Goal: Task Accomplishment & Management: Use online tool/utility

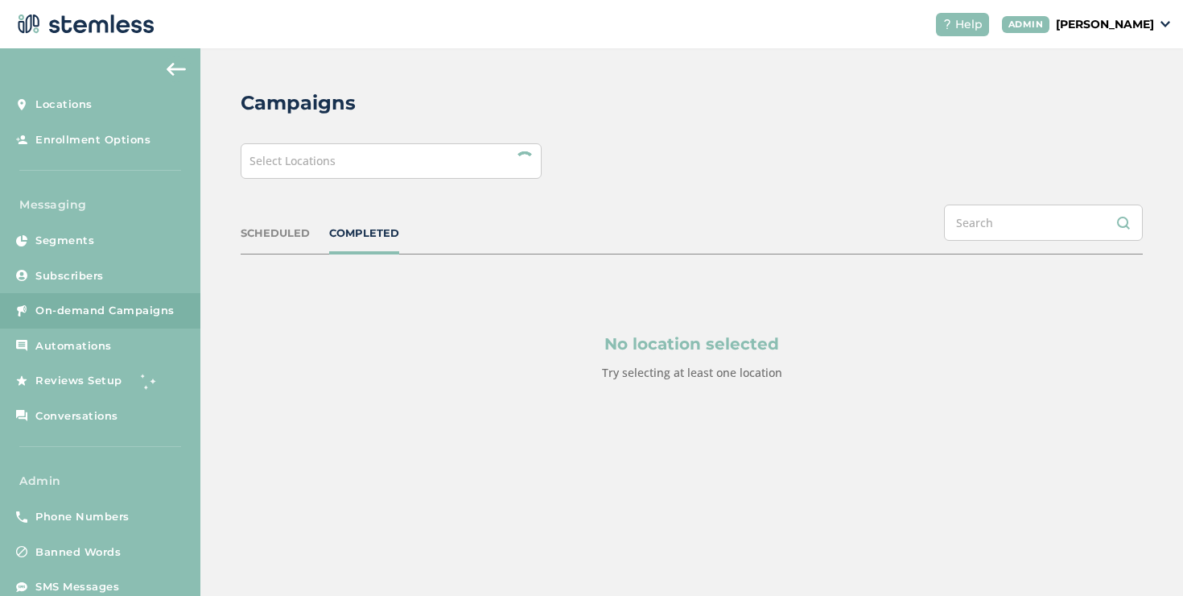
click at [371, 167] on div "Select Locations" at bounding box center [391, 160] width 301 height 35
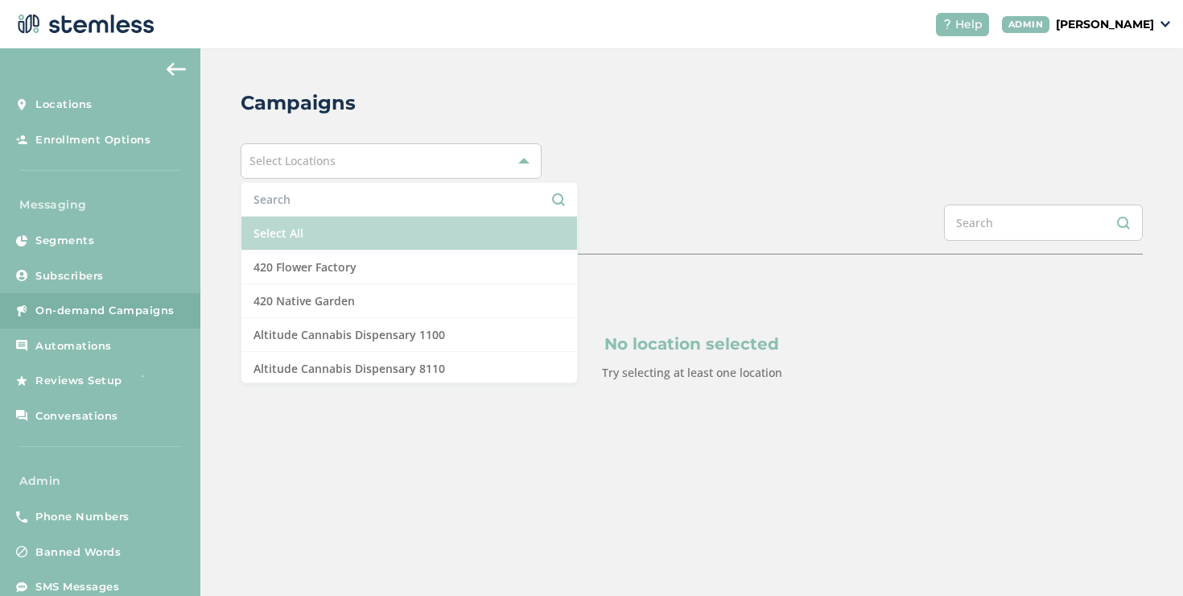
click at [339, 224] on li "Select All" at bounding box center [409, 234] width 336 height 34
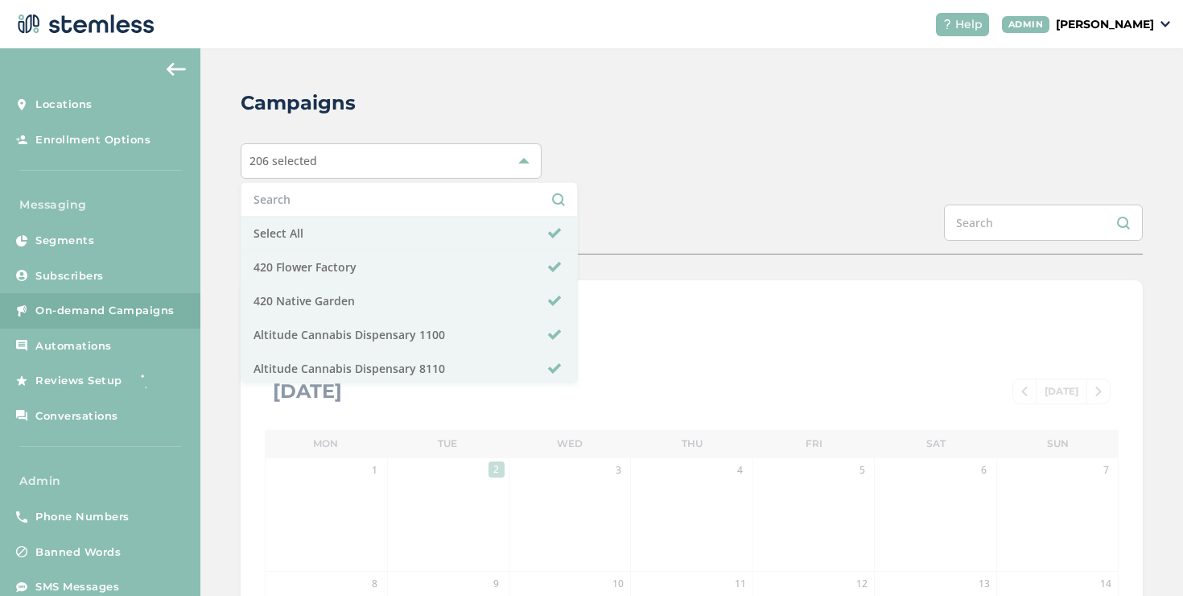
click at [723, 197] on div "Campaigns 206 selected Select All 420 Flower Factory 420 Native Garden Altitude…" at bounding box center [691, 569] width 983 height 1042
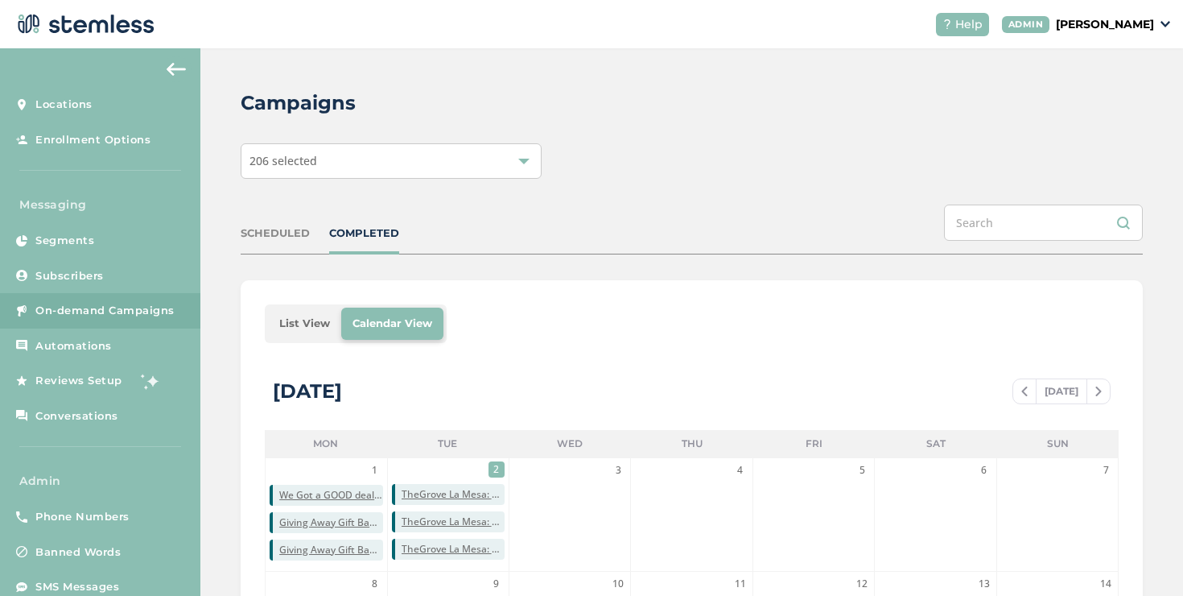
click at [300, 332] on li "List View" at bounding box center [304, 323] width 73 height 32
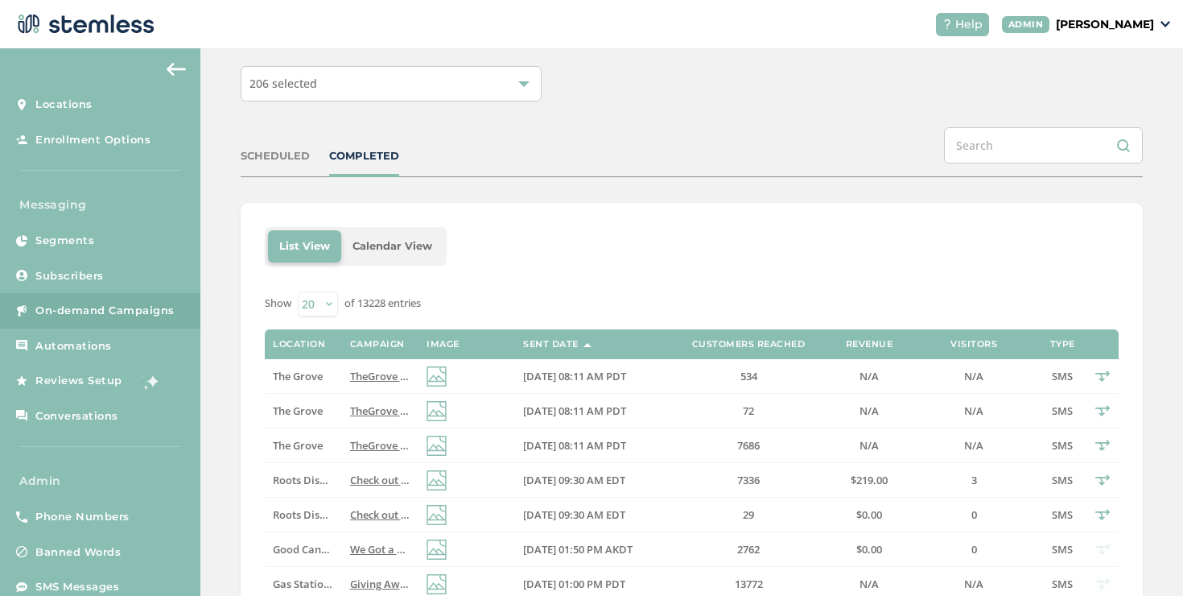
scroll to position [85, 0]
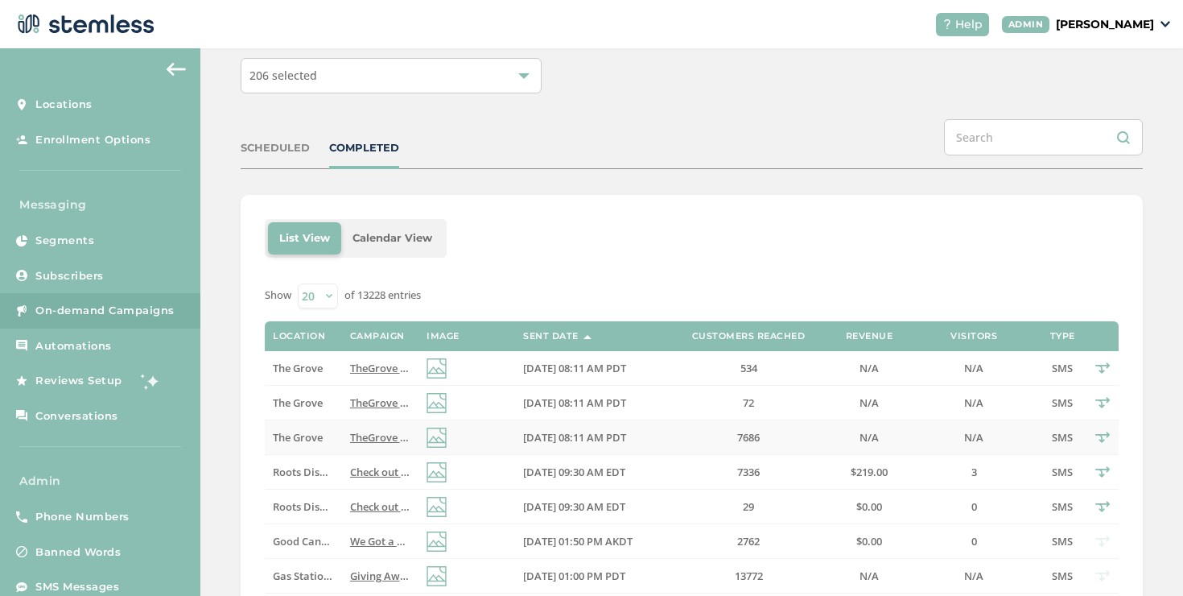
click at [502, 423] on td at bounding box center [467, 437] width 97 height 35
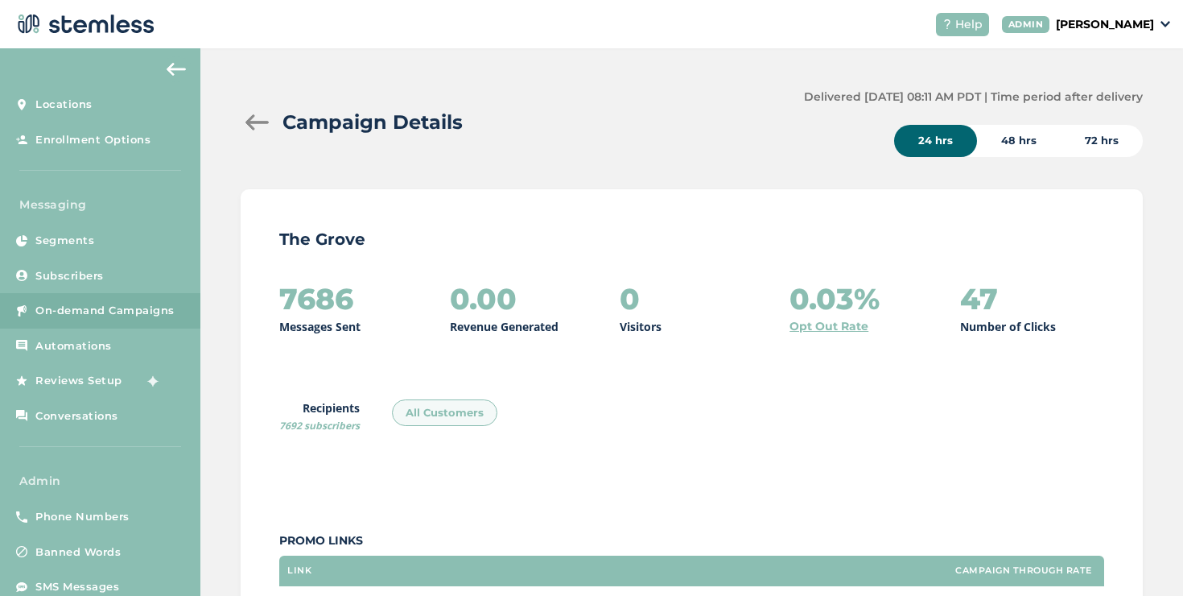
click at [263, 121] on div at bounding box center [257, 122] width 32 height 16
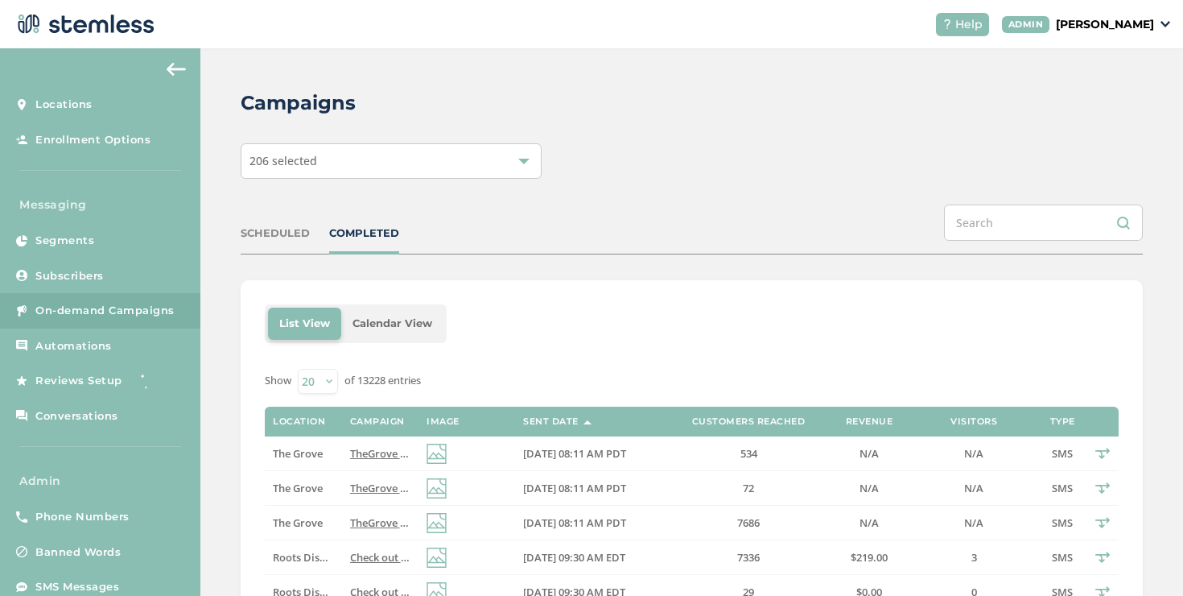
click at [1110, 22] on p "[PERSON_NAME]" at bounding box center [1105, 24] width 98 height 17
drag, startPoint x: 1092, startPoint y: 100, endPoint x: 1090, endPoint y: 115, distance: 15.4
click at [1090, 115] on ul "Go to Website Profile Impersonate Logout" at bounding box center [1113, 100] width 98 height 123
click at [1090, 115] on span "Impersonate" at bounding box center [1113, 116] width 79 height 16
click at [1077, 121] on span "Impersonate" at bounding box center [1113, 116] width 79 height 16
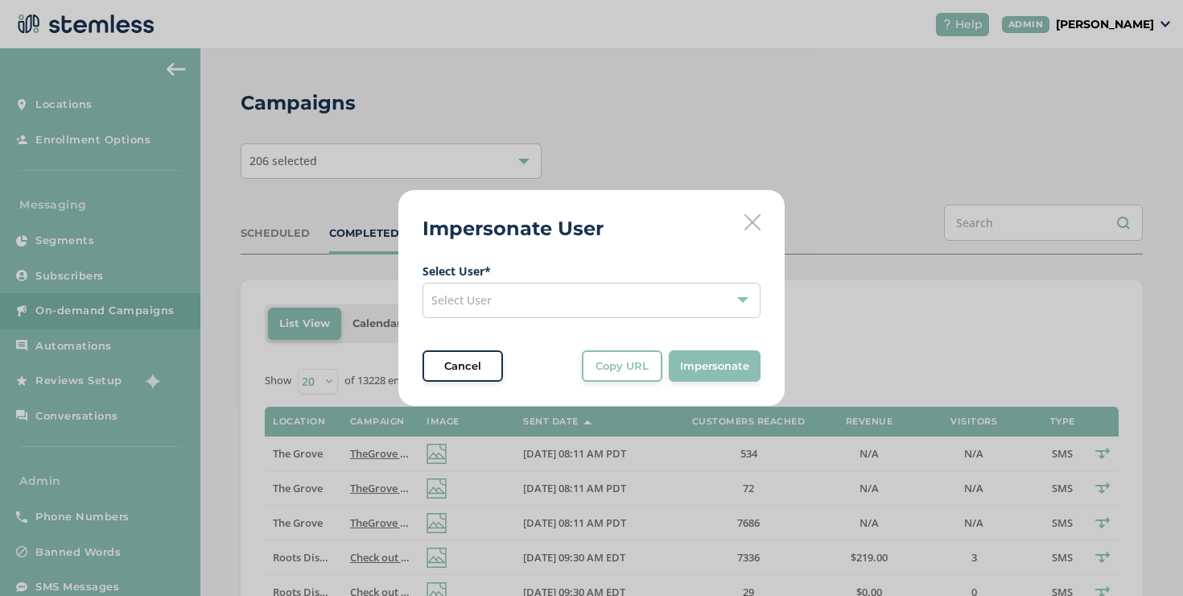
click at [576, 312] on div "Select User" at bounding box center [592, 300] width 338 height 35
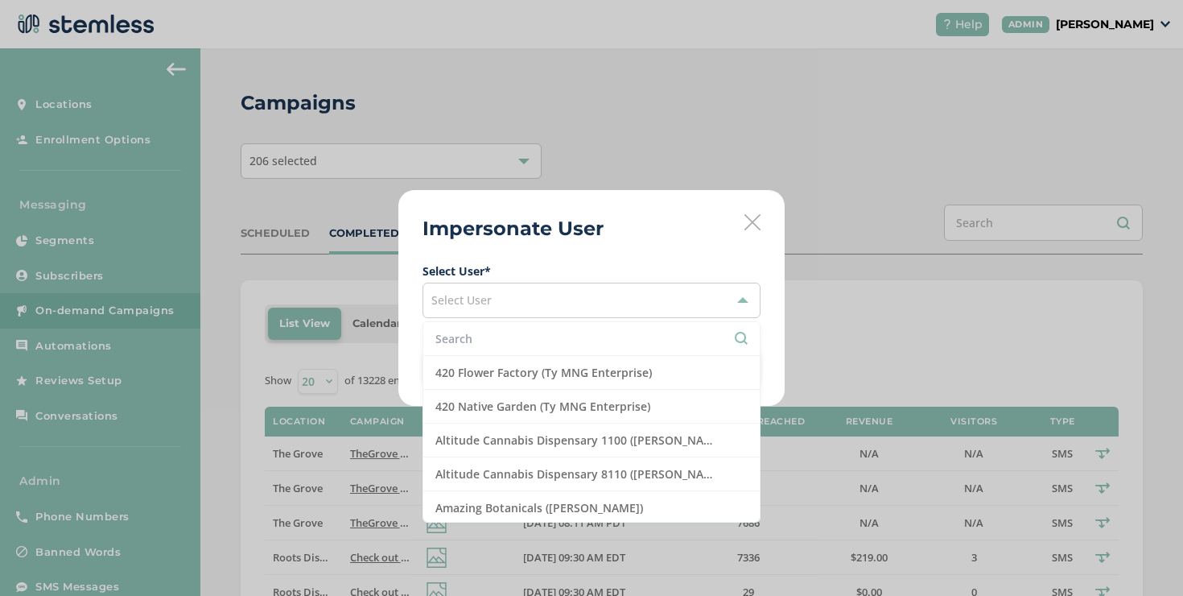
click at [515, 332] on input "text" at bounding box center [591, 338] width 312 height 17
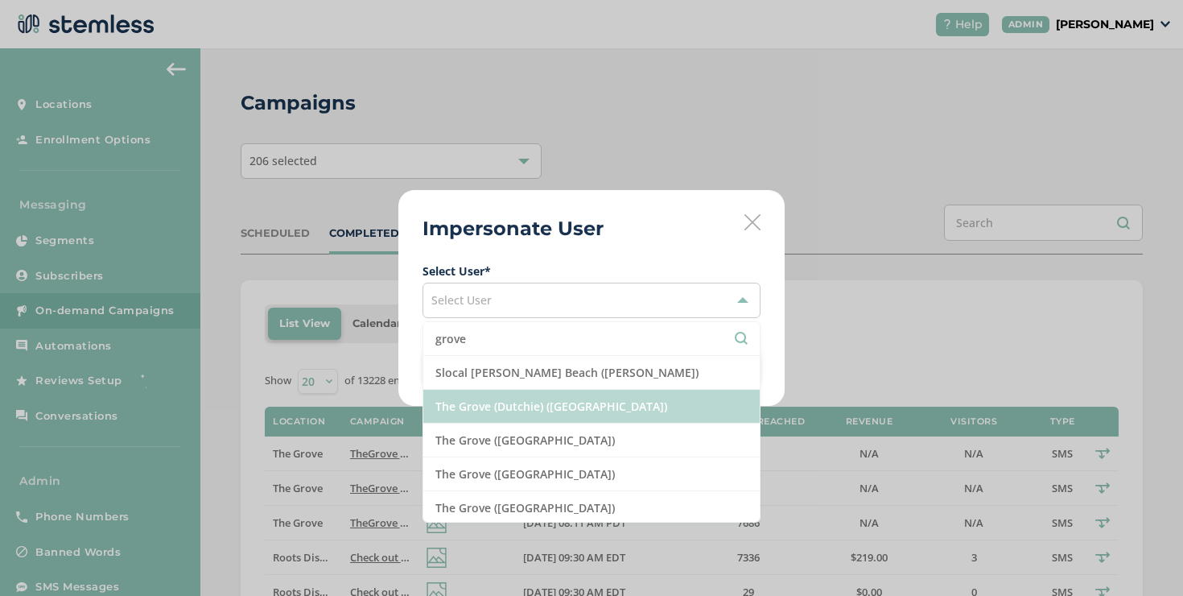
type input "grove"
click at [525, 416] on li "The Grove (Dutchie) ([GEOGRAPHIC_DATA])" at bounding box center [591, 407] width 336 height 34
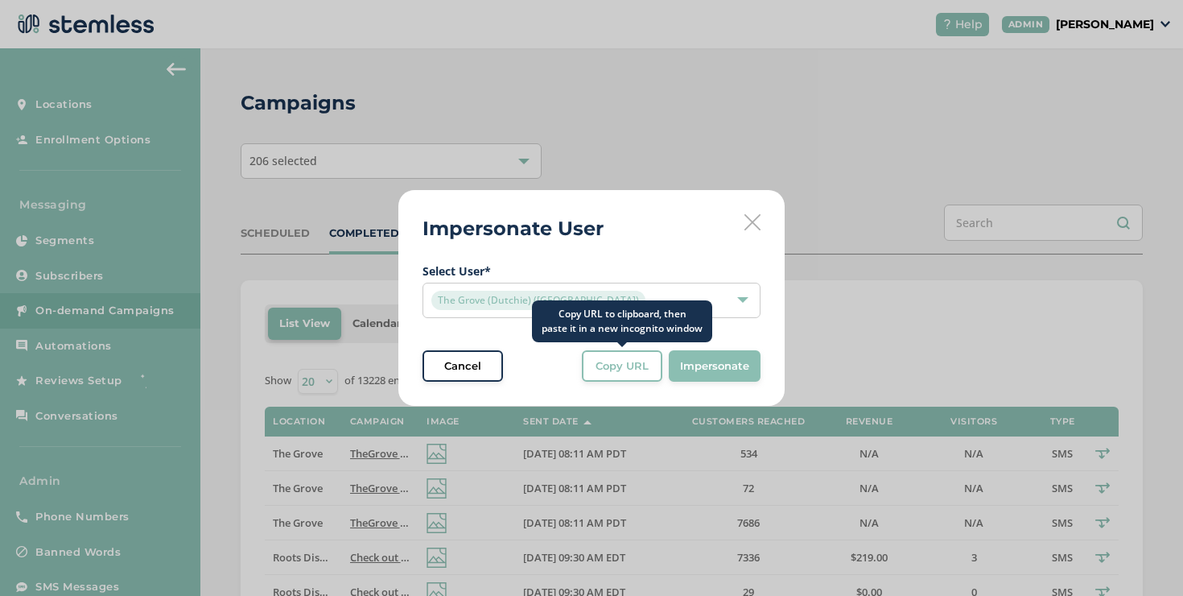
click at [648, 365] on span "Copy URL" at bounding box center [622, 366] width 53 height 16
